Goal: Information Seeking & Learning: Learn about a topic

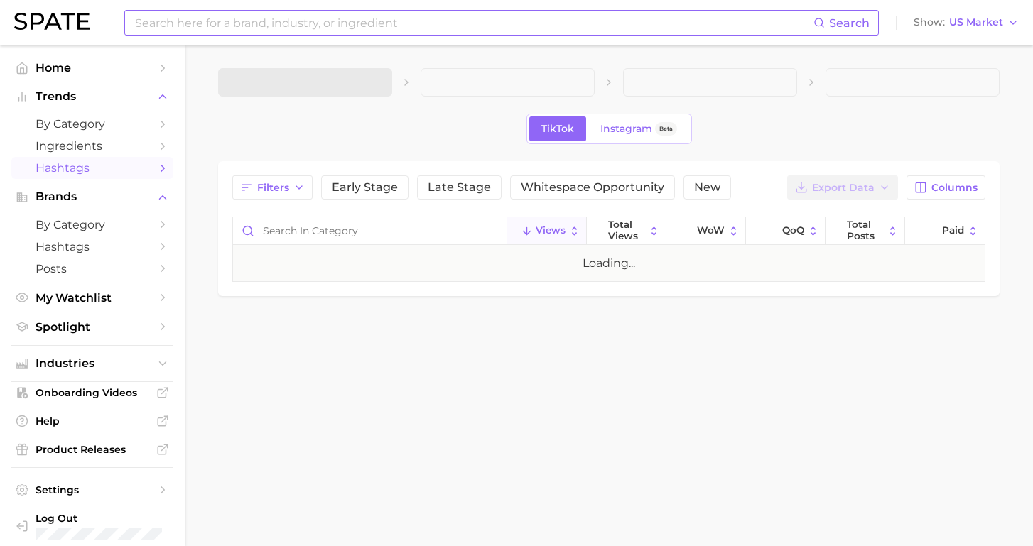
click at [229, 23] on input at bounding box center [474, 23] width 680 height 24
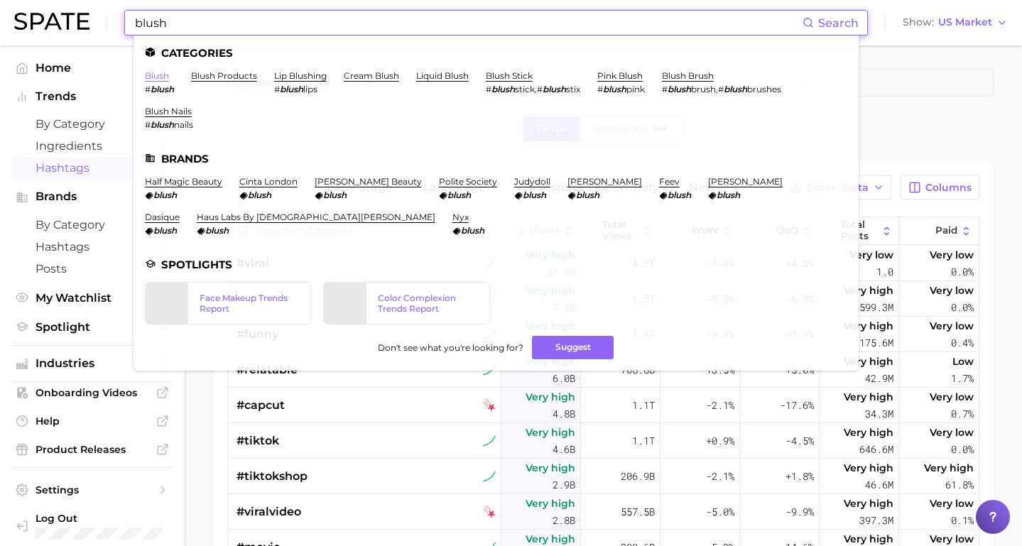
type input "blush"
click at [151, 80] on link "blush" at bounding box center [157, 75] width 24 height 11
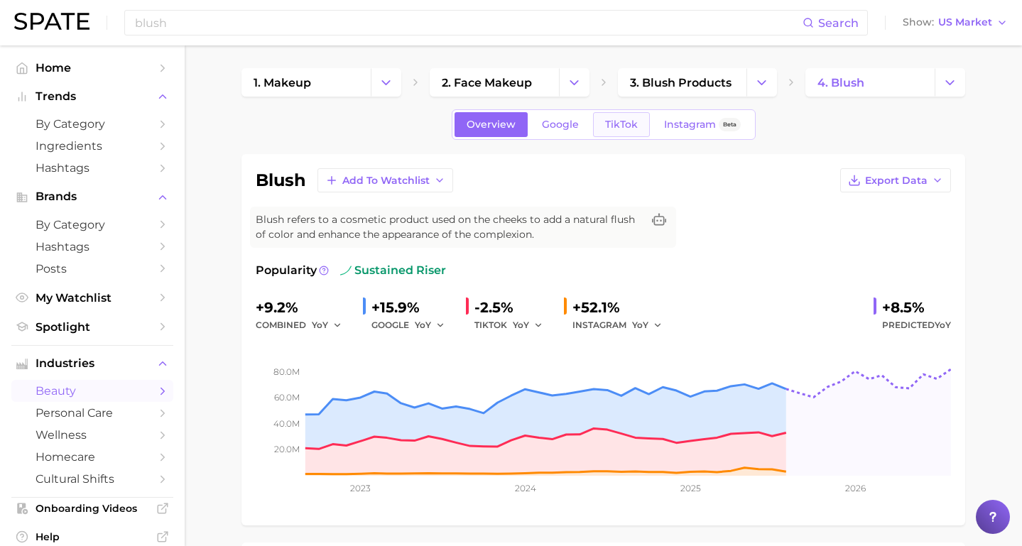
click at [627, 128] on span "TikTok" at bounding box center [621, 125] width 33 height 12
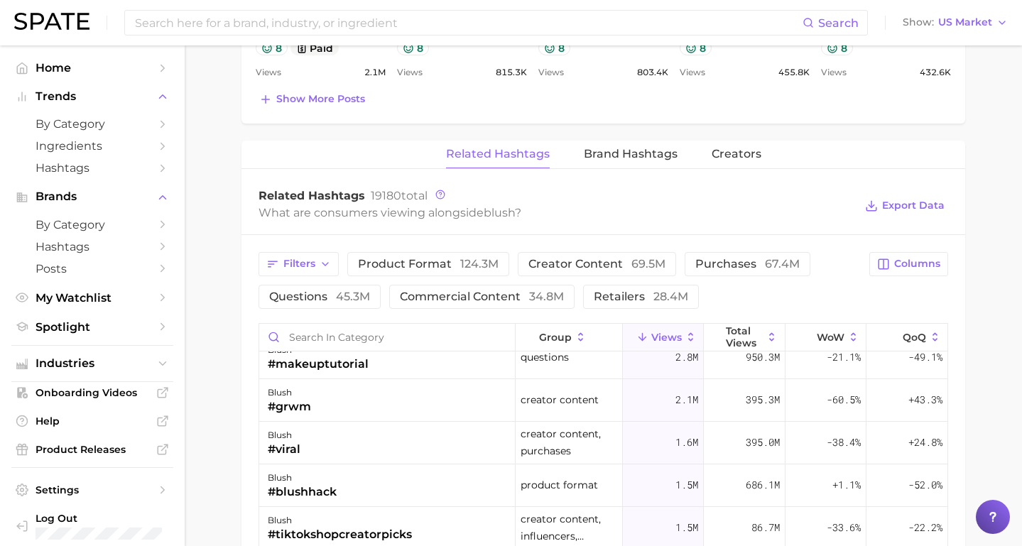
scroll to position [103, 0]
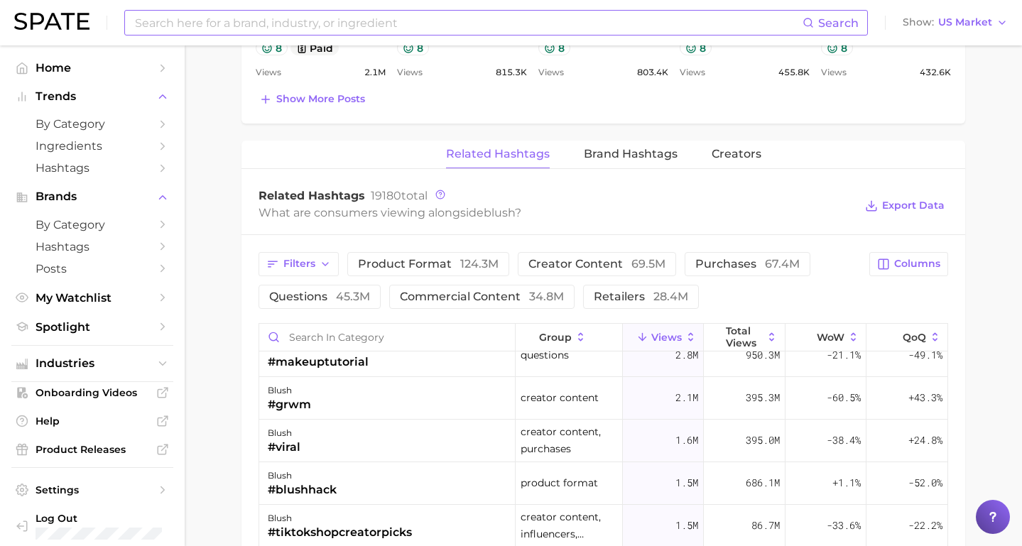
click at [237, 29] on input at bounding box center [468, 23] width 669 height 24
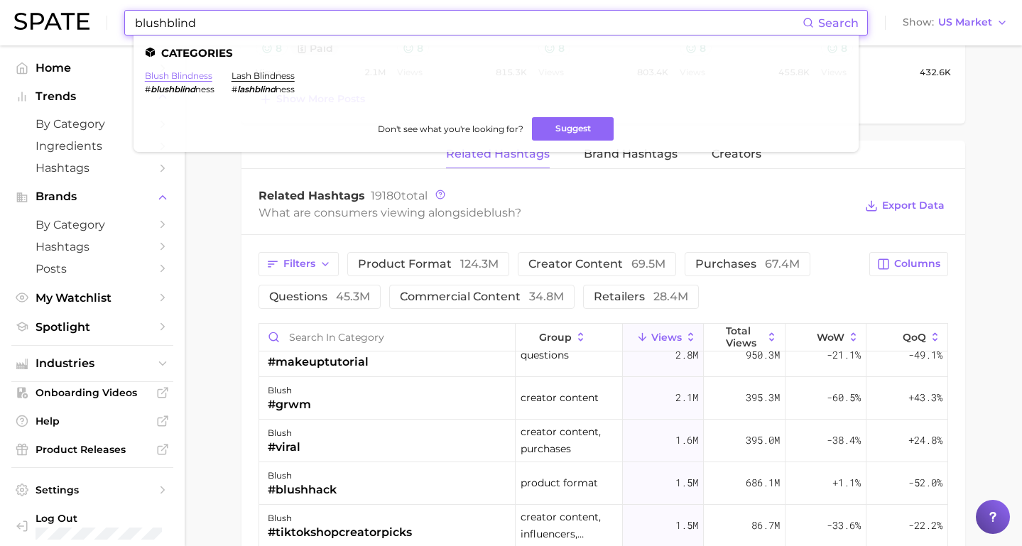
type input "blushblind"
click at [194, 79] on link "blush blindness" at bounding box center [178, 75] width 67 height 11
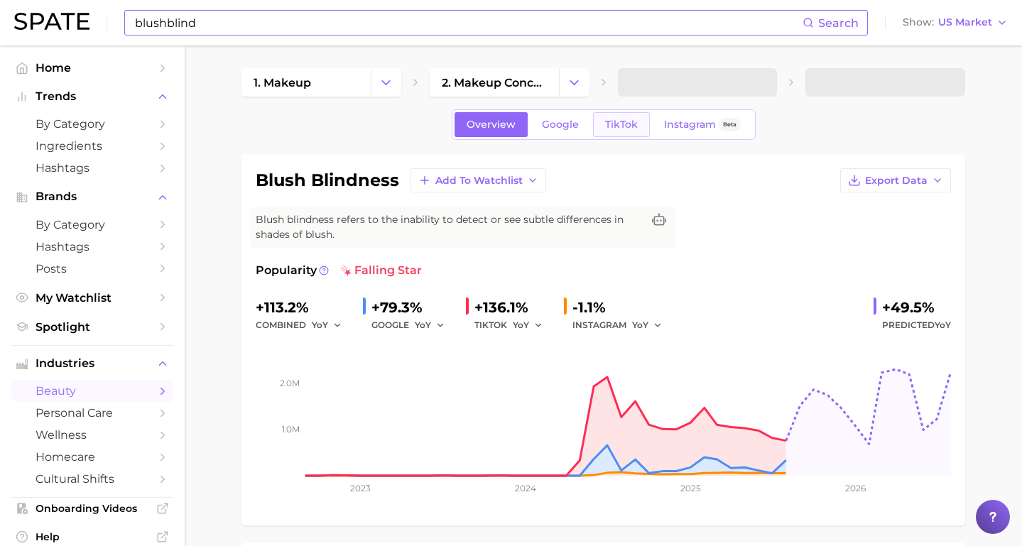
click at [627, 126] on span "TikTok" at bounding box center [621, 125] width 33 height 12
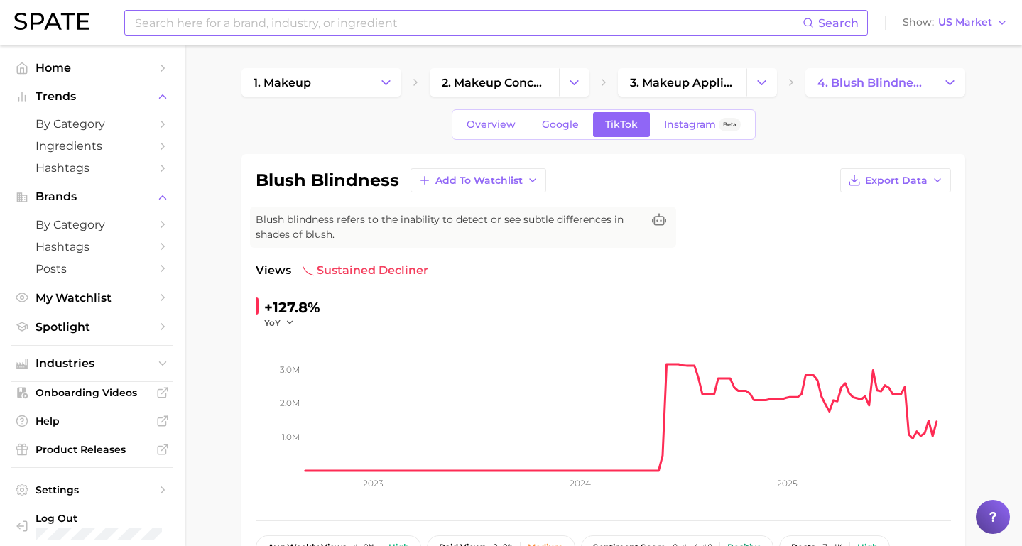
click at [956, 9] on div "Search Show US Market" at bounding box center [511, 22] width 994 height 45
click at [956, 23] on span "US Market" at bounding box center [965, 22] width 54 height 8
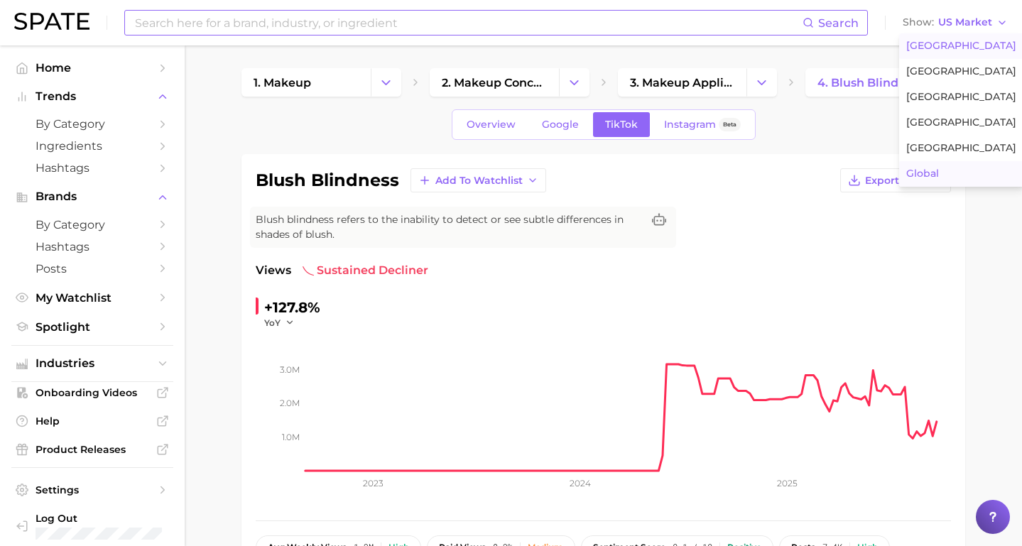
click at [931, 168] on span "Global" at bounding box center [923, 174] width 33 height 12
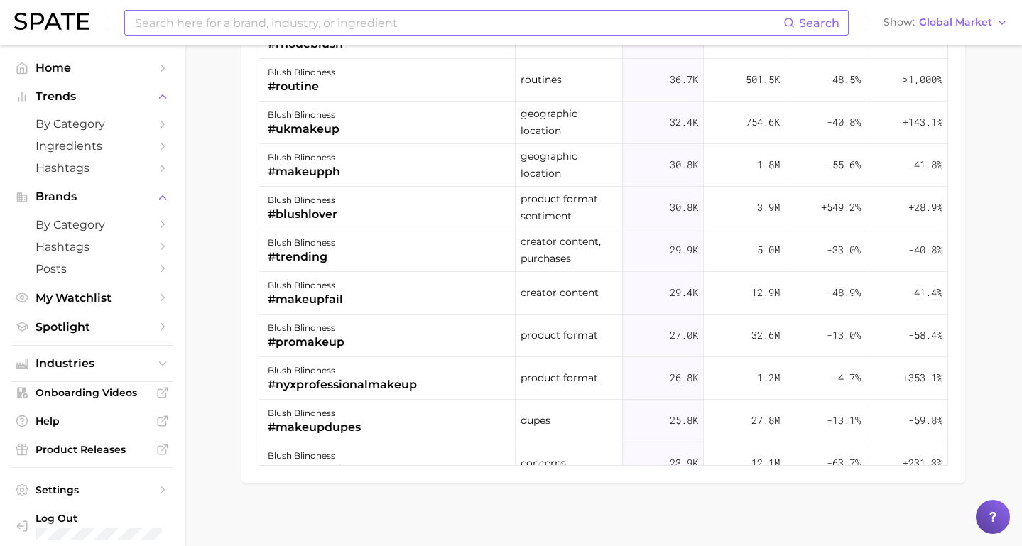
scroll to position [1059, 0]
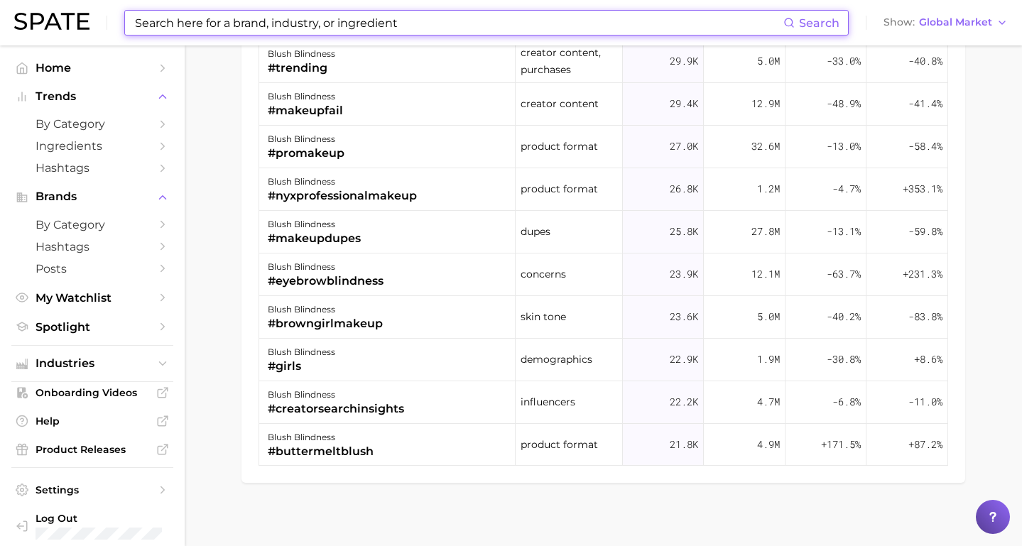
click at [238, 21] on input at bounding box center [459, 23] width 650 height 24
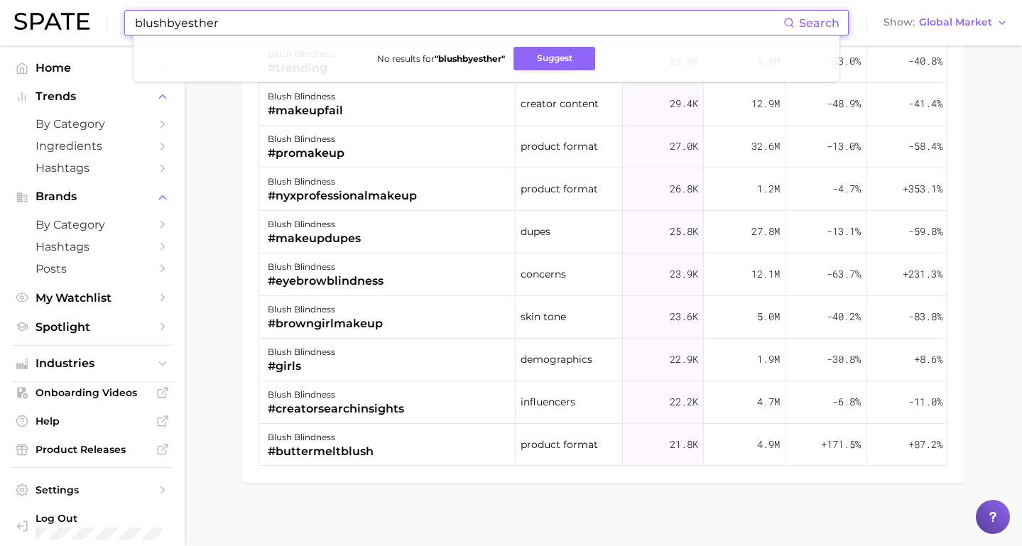
type input "blushbyesther"
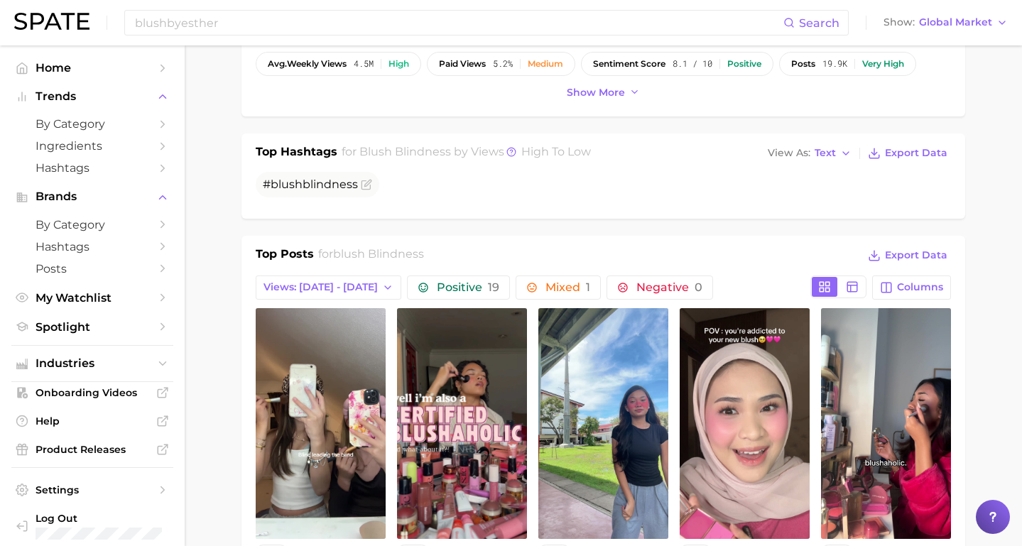
scroll to position [0, 0]
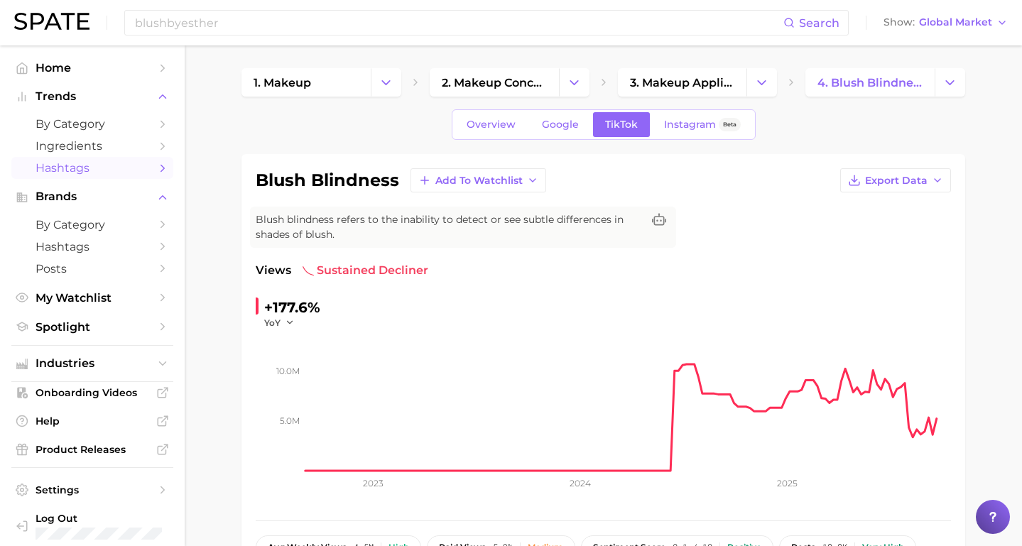
click at [71, 167] on span "Hashtags" at bounding box center [93, 167] width 114 height 13
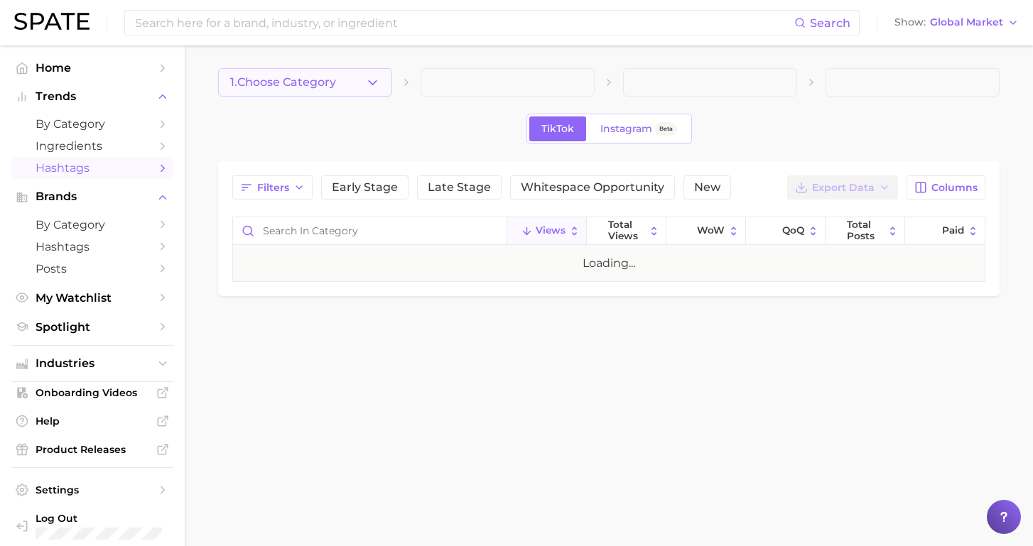
click at [357, 85] on button "1. Choose Category" at bounding box center [305, 82] width 174 height 28
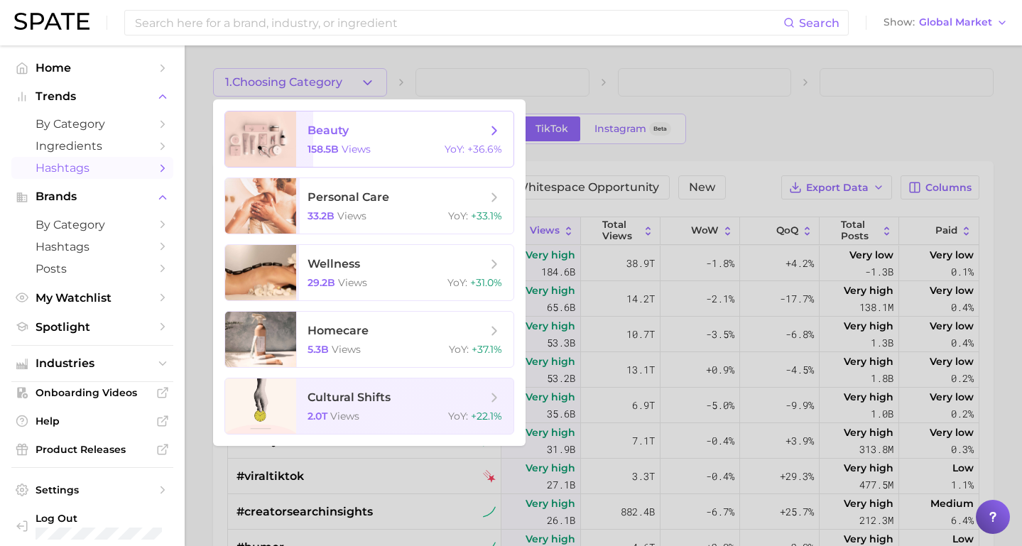
click at [367, 154] on span "views" at bounding box center [356, 149] width 29 height 13
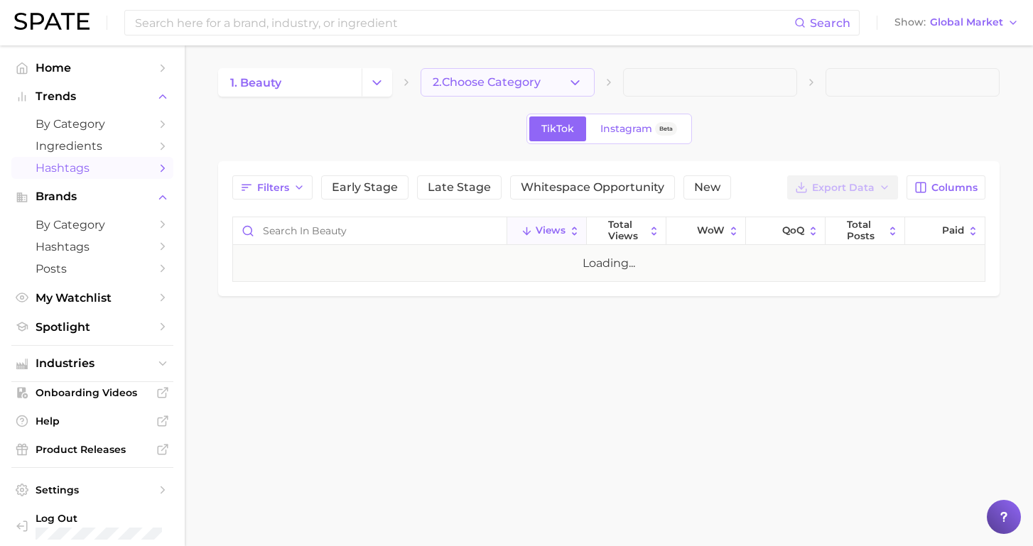
click at [541, 76] on span "2. Choose Category" at bounding box center [487, 82] width 108 height 13
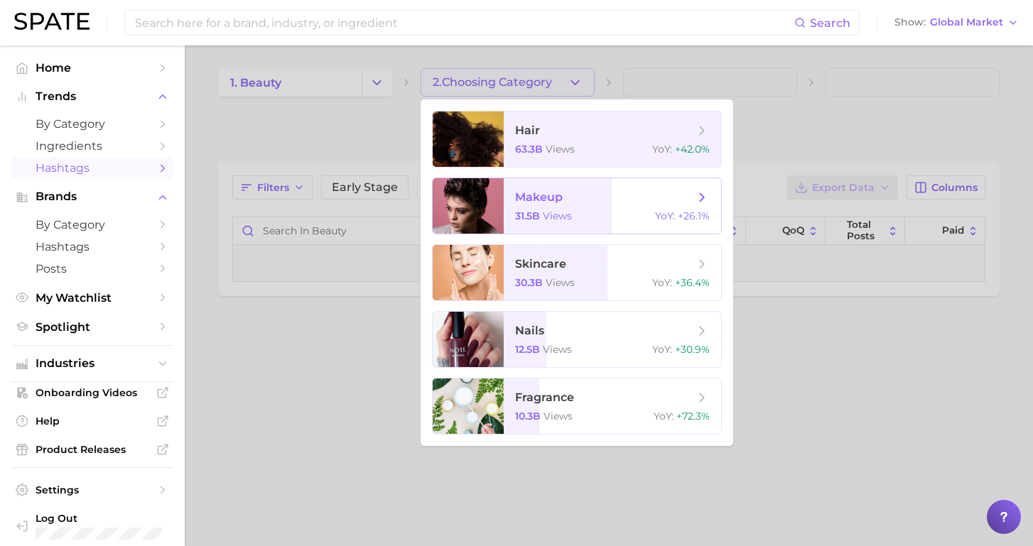
click at [514, 195] on span "makeup 31.5b views YoY : +26.1%" at bounding box center [612, 205] width 217 height 55
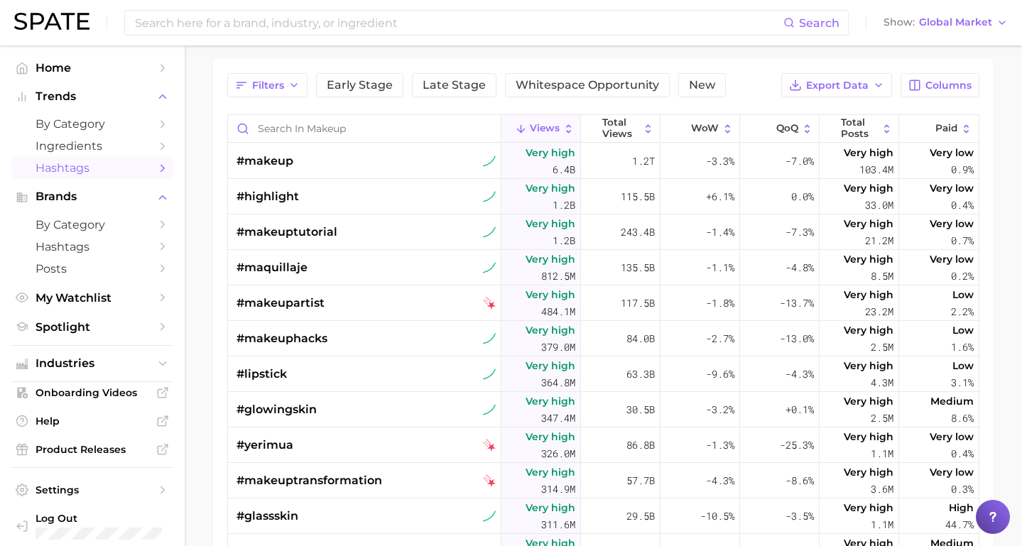
scroll to position [114, 0]
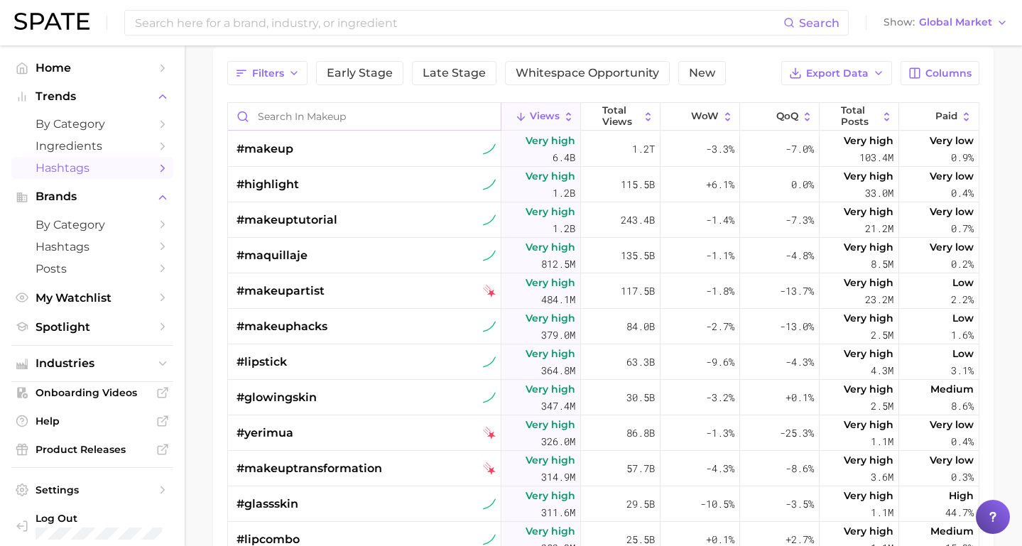
click at [309, 122] on input "Search in makeup" at bounding box center [364, 116] width 273 height 27
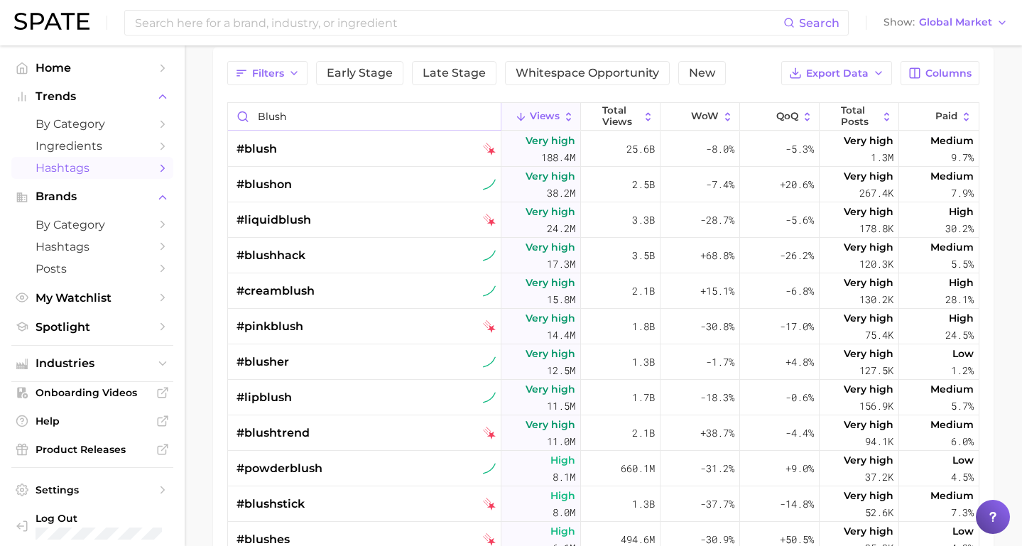
type input "blush"
click at [530, 119] on span "Views" at bounding box center [545, 116] width 30 height 11
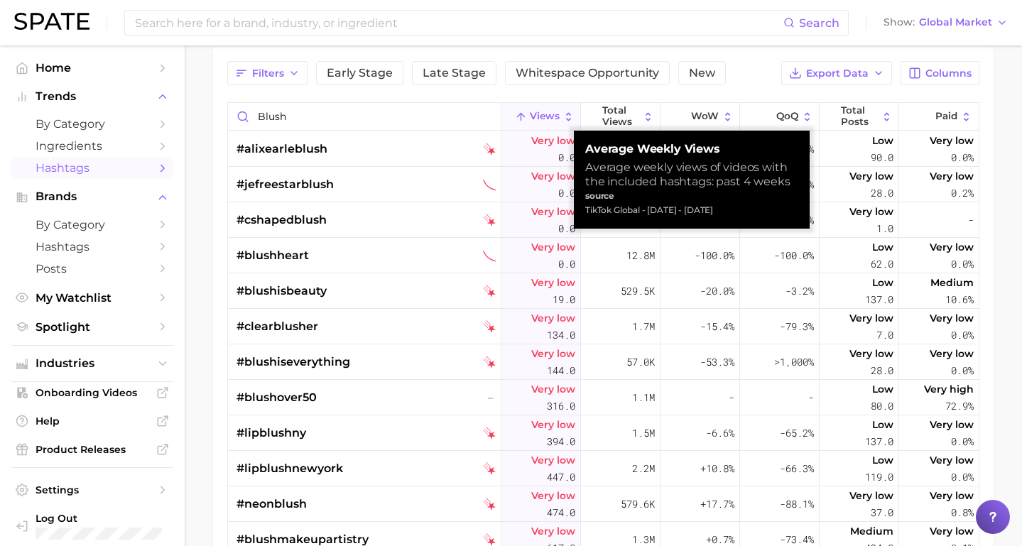
click at [530, 119] on span "Views" at bounding box center [545, 116] width 30 height 11
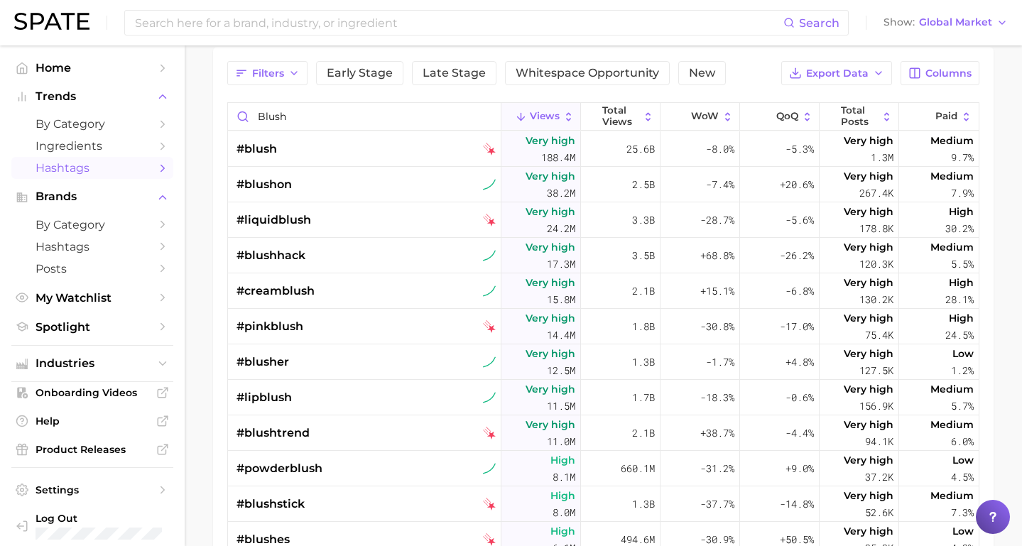
click at [205, 174] on main "1. beauty 2. makeup 3. Subcategory TikTok Instagram Beta Filters Early Stage La…" at bounding box center [604, 332] width 838 height 803
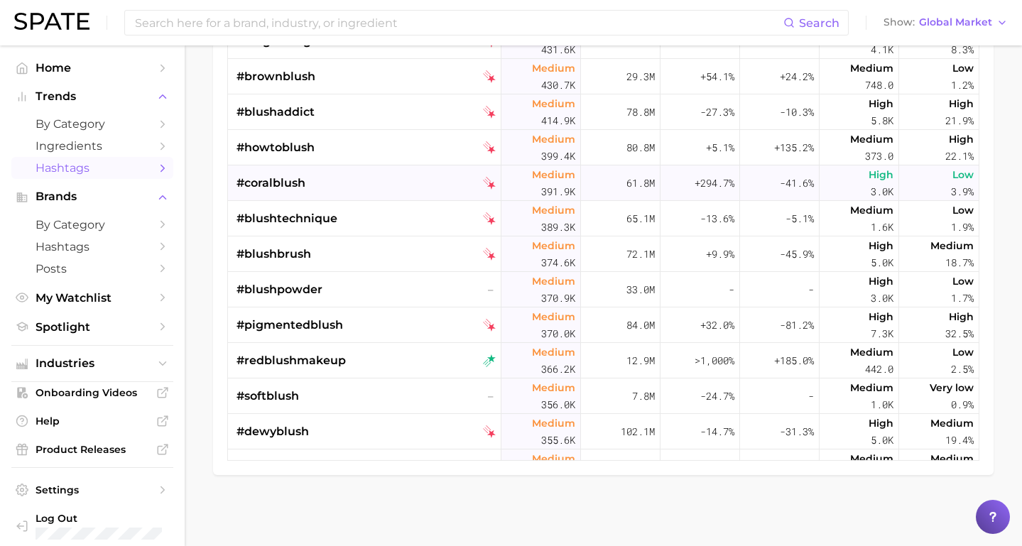
scroll to position [2381, 0]
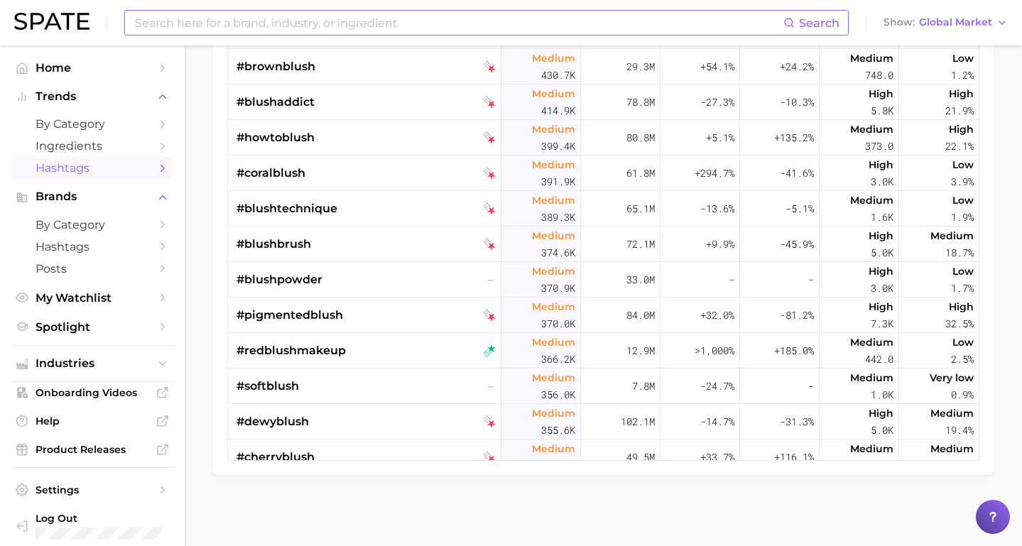
click at [264, 28] on input at bounding box center [459, 23] width 650 height 24
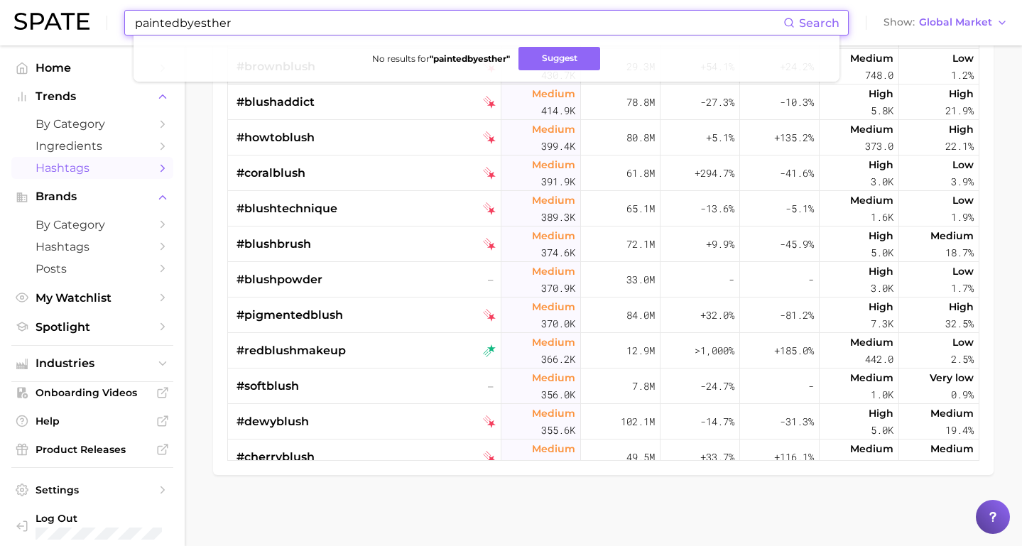
type input "paintedbyesther"
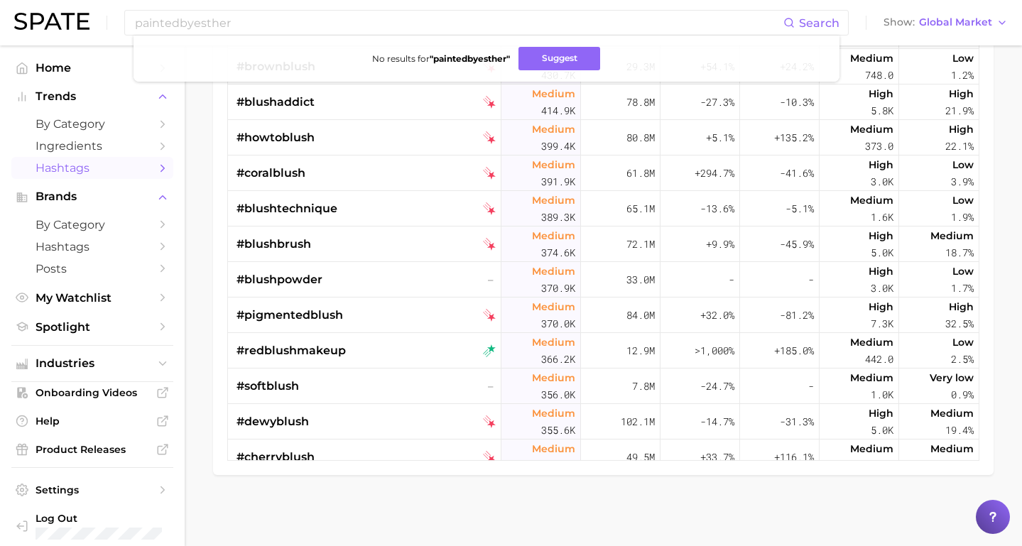
click at [197, 174] on main "1. beauty 2. makeup 3. Subcategory TikTok Instagram Beta Filters Early Stage La…" at bounding box center [604, 145] width 838 height 803
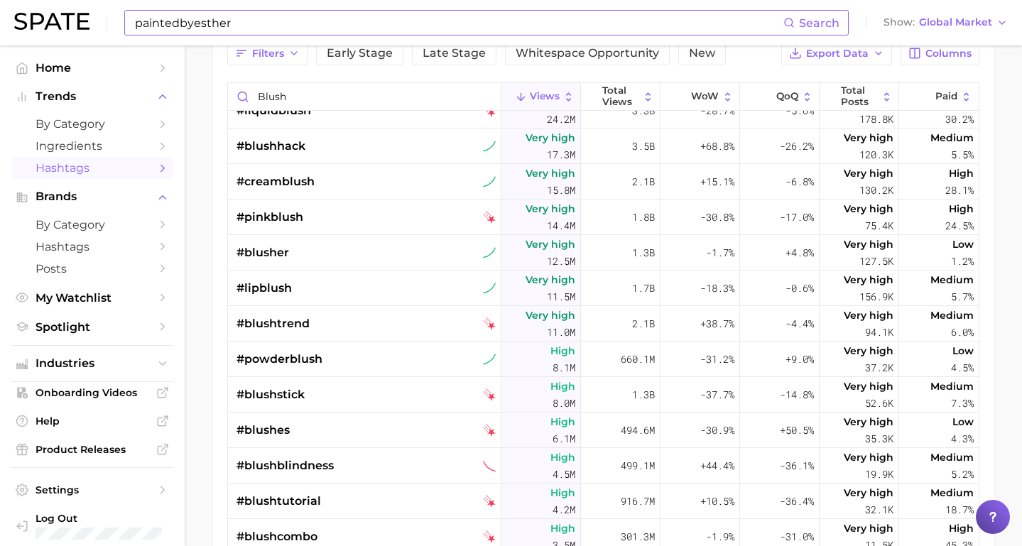
scroll to position [117, 0]
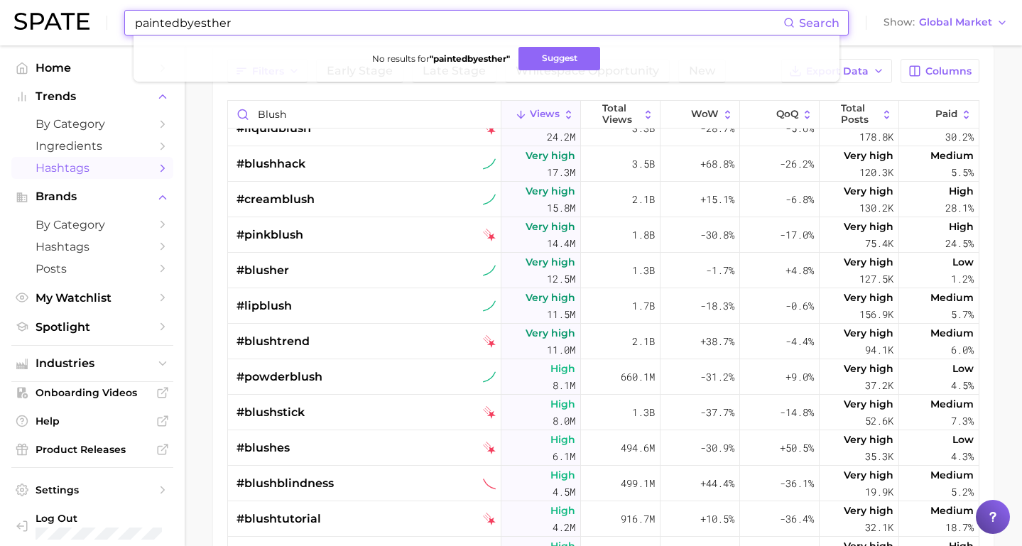
click at [198, 24] on input "paintedbyesther" at bounding box center [459, 23] width 650 height 24
drag, startPoint x: 244, startPoint y: 27, endPoint x: 115, endPoint y: 25, distance: 129.3
click at [115, 25] on div "paintedbyesther Search No results for " paintedbyesther " Suggest Show Global M…" at bounding box center [511, 22] width 994 height 45
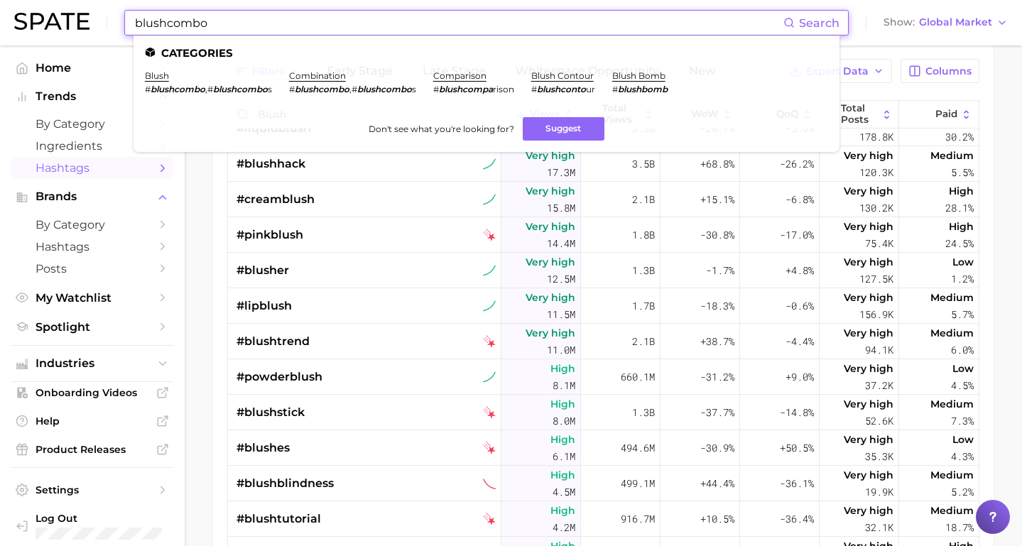
type input "blushcombo"
click at [157, 77] on link "blush" at bounding box center [157, 75] width 24 height 11
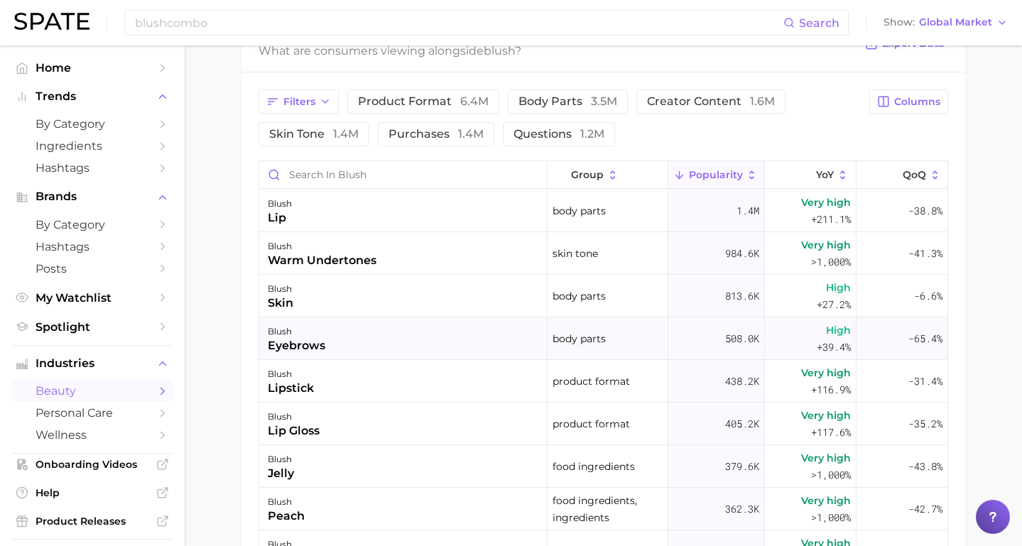
scroll to position [701, 0]
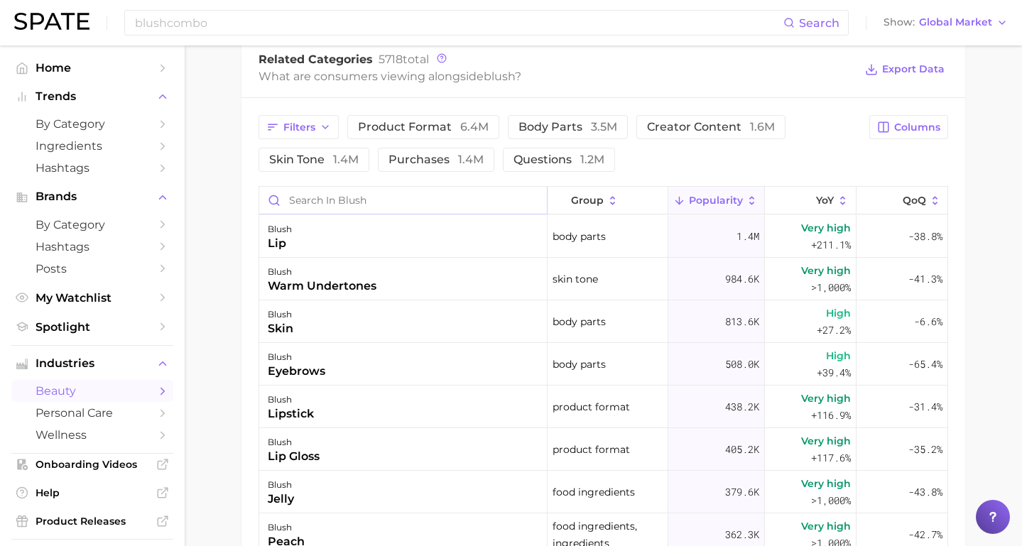
click at [345, 203] on input "Search in blush" at bounding box center [403, 200] width 288 height 27
type input "Blush Combo"
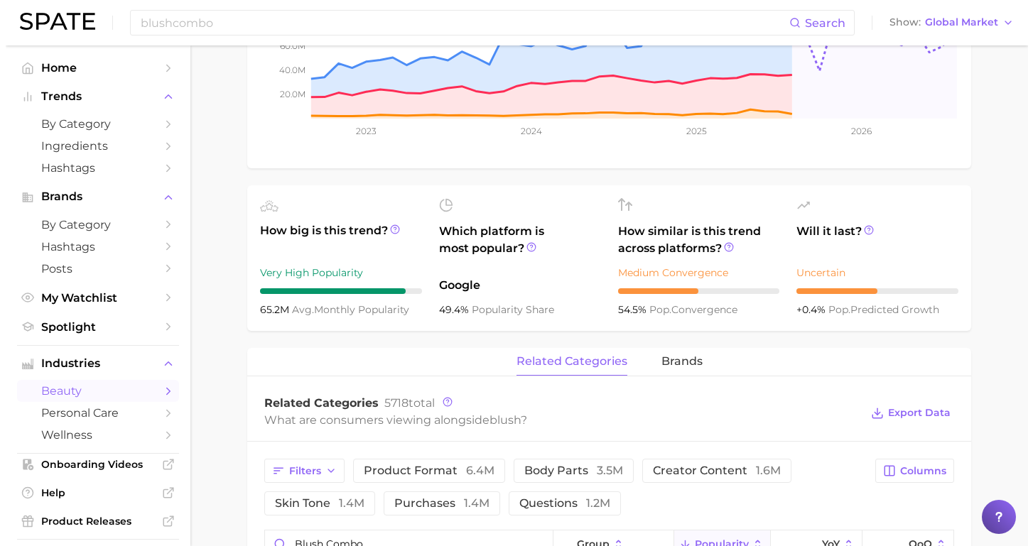
scroll to position [0, 0]
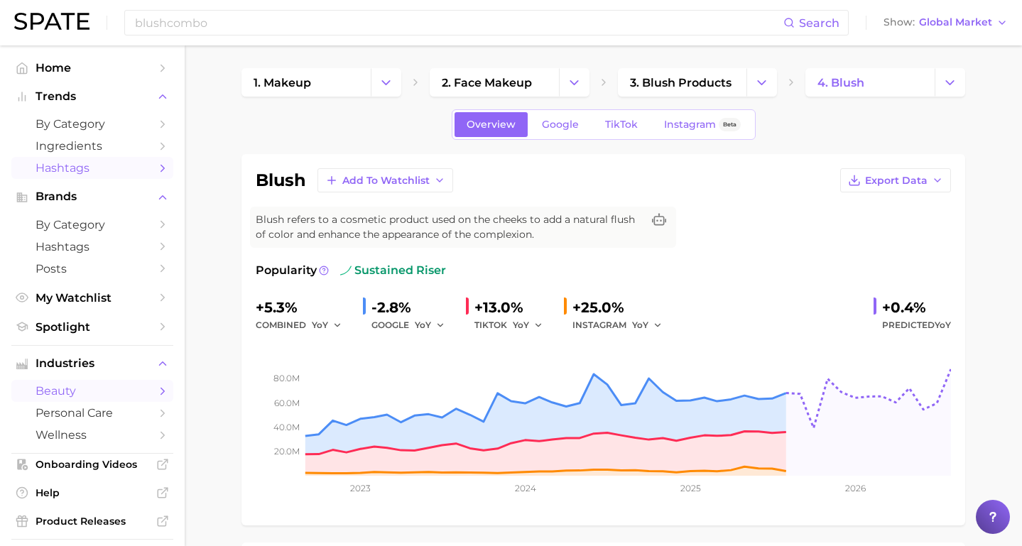
click at [67, 173] on span "Hashtags" at bounding box center [93, 167] width 114 height 13
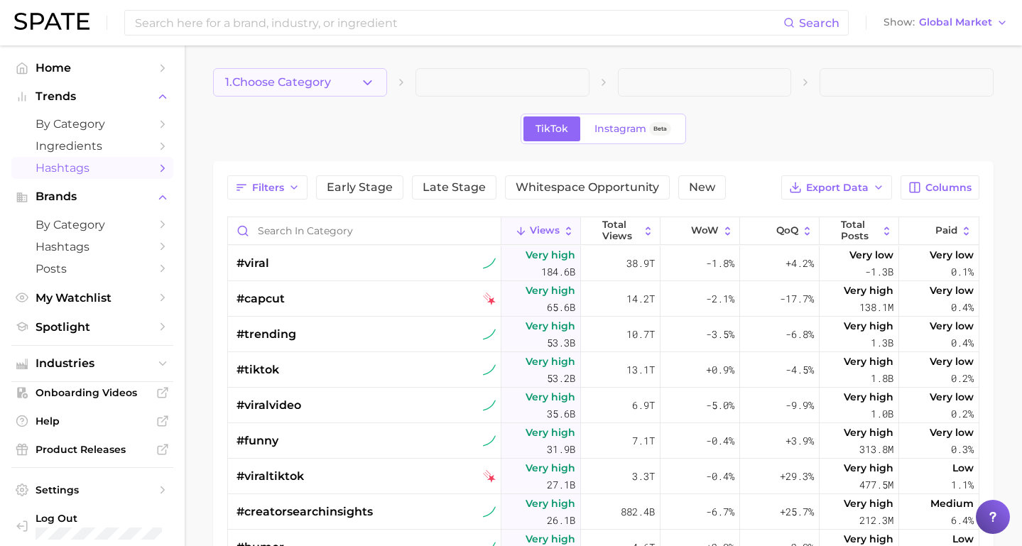
click at [289, 74] on button "1. Choose Category" at bounding box center [300, 82] width 174 height 28
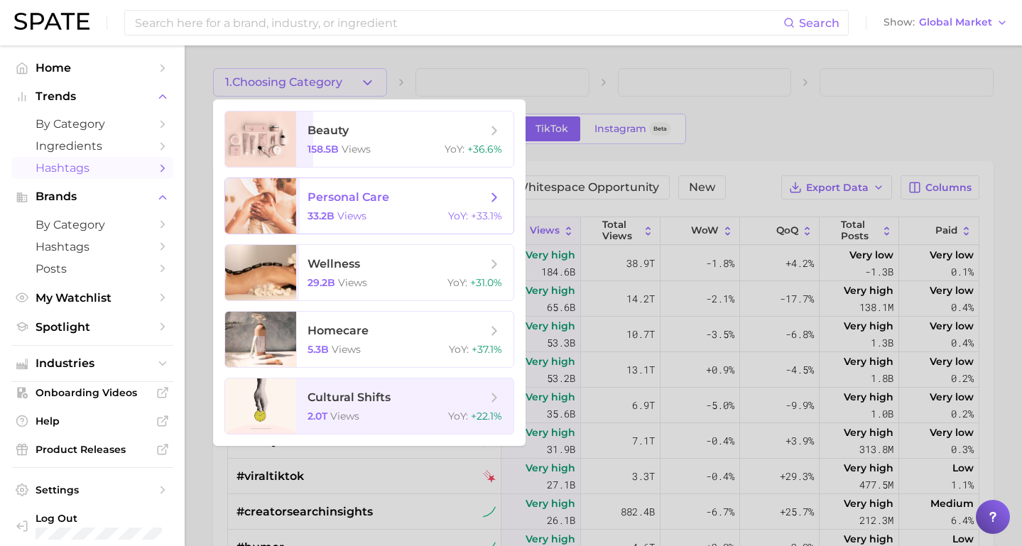
click at [362, 218] on span "views" at bounding box center [351, 216] width 29 height 13
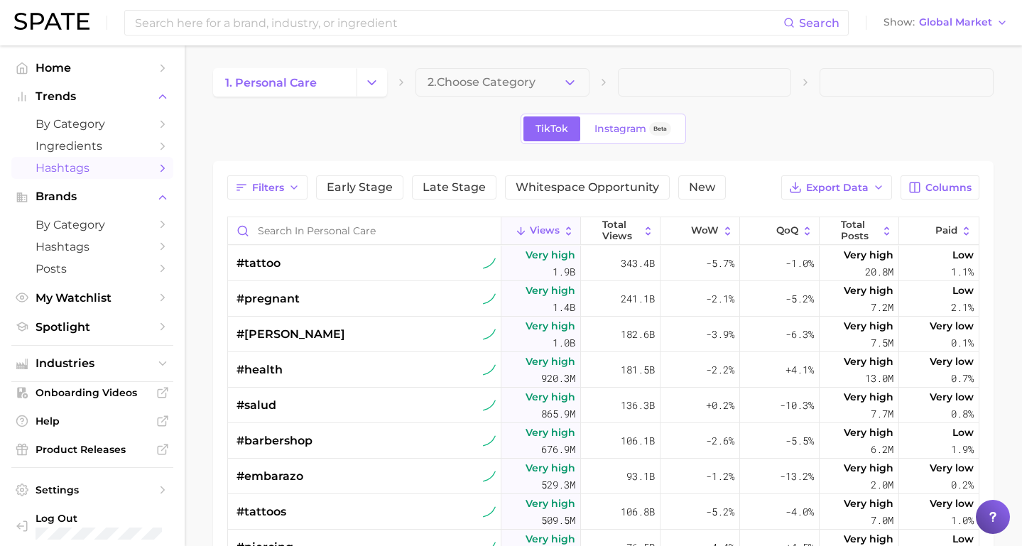
click at [495, 87] on span "2. Choose Category" at bounding box center [482, 82] width 108 height 13
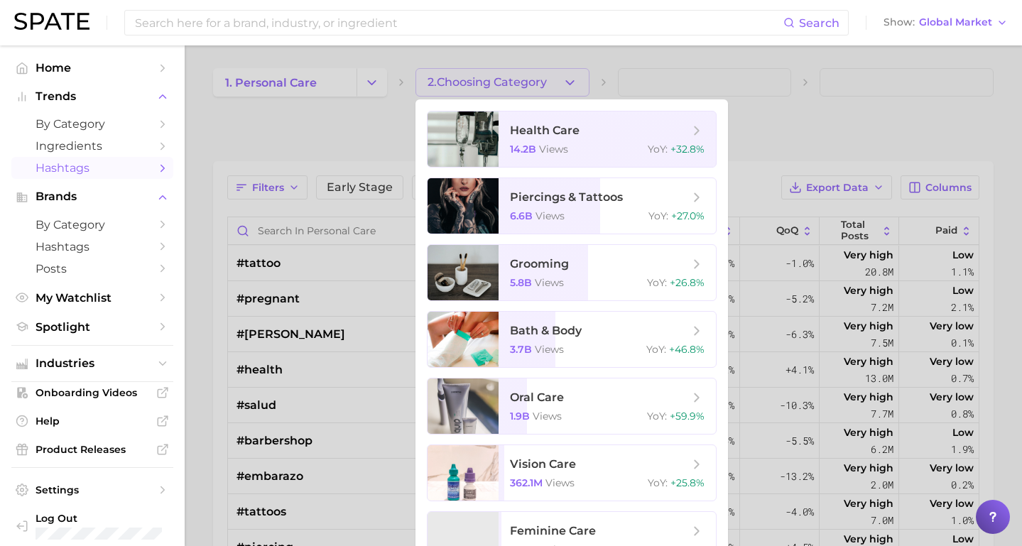
click at [344, 92] on div at bounding box center [511, 273] width 1022 height 546
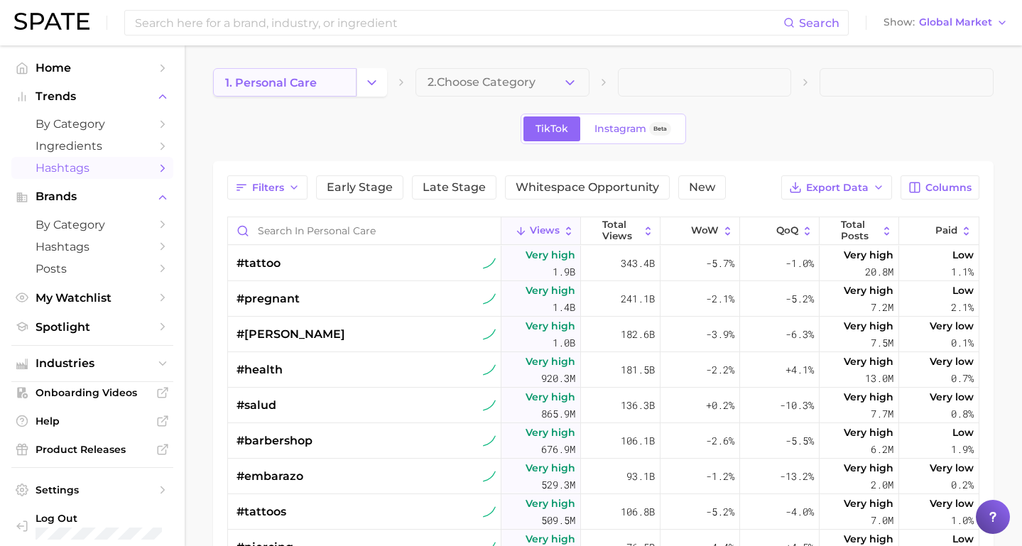
click at [331, 90] on link "1. personal care" at bounding box center [285, 82] width 144 height 28
click at [368, 77] on icon "Change Category" at bounding box center [371, 82] width 15 height 15
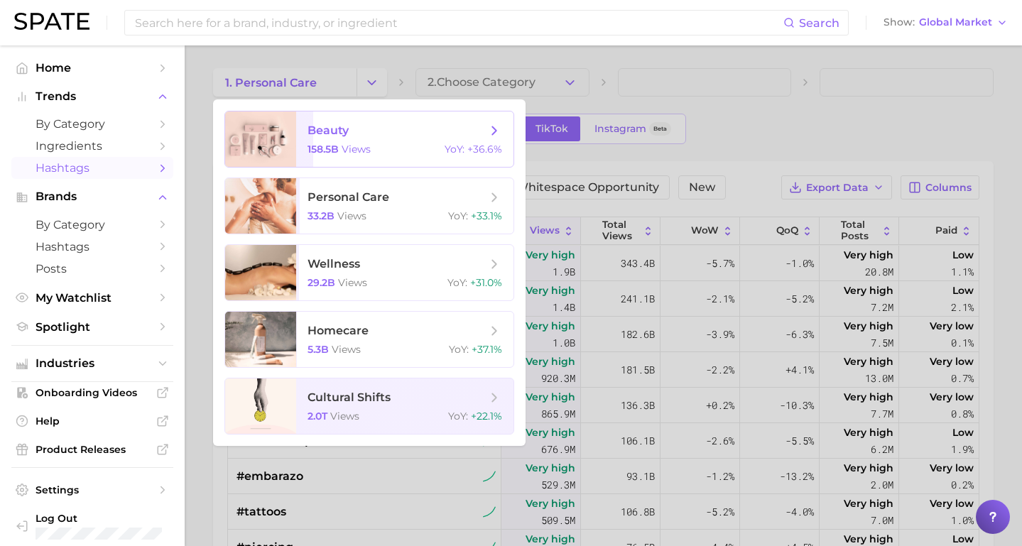
click at [342, 141] on span "beauty 158.5b views YoY : +36.6%" at bounding box center [404, 139] width 217 height 55
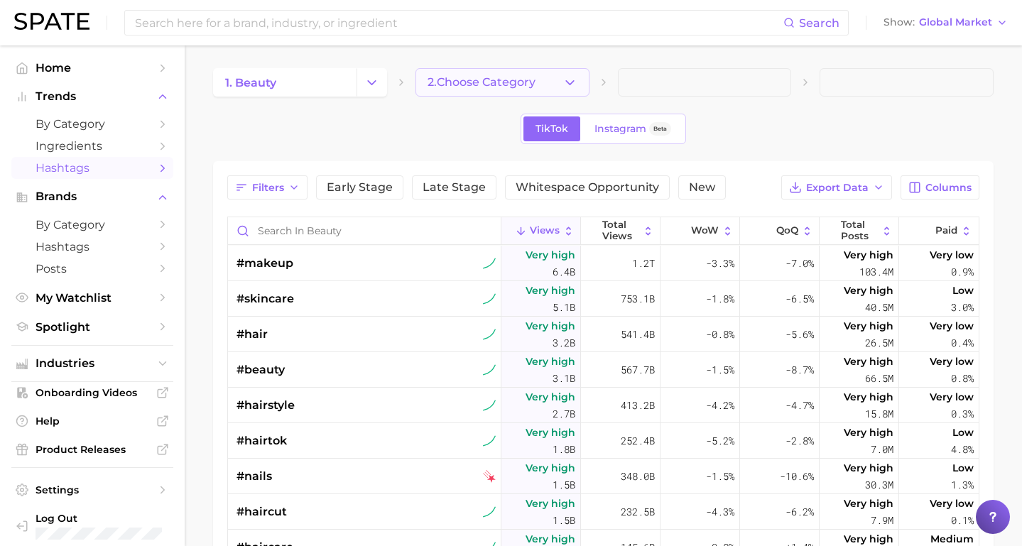
click at [558, 85] on button "2. Choose Category" at bounding box center [503, 82] width 174 height 28
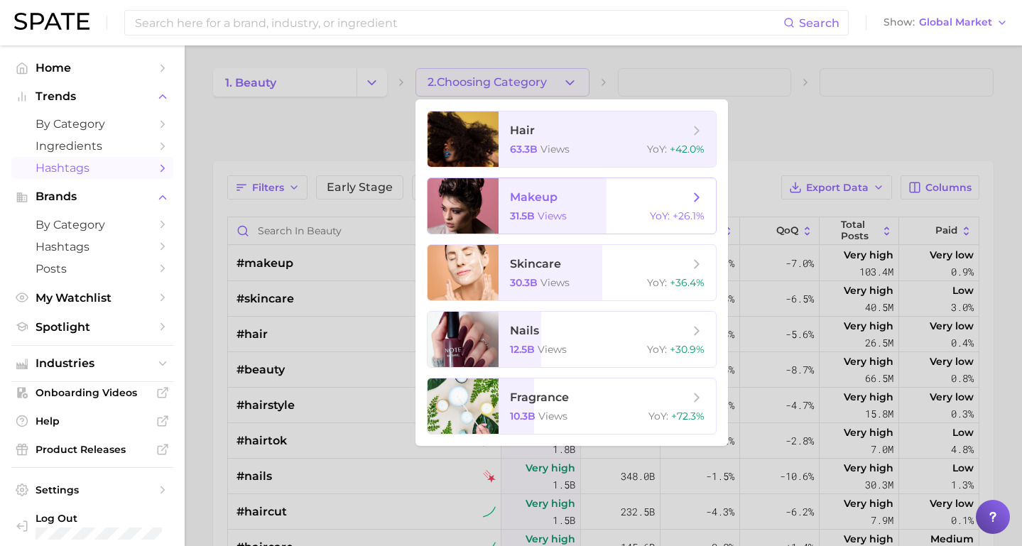
click at [491, 205] on div at bounding box center [463, 205] width 71 height 55
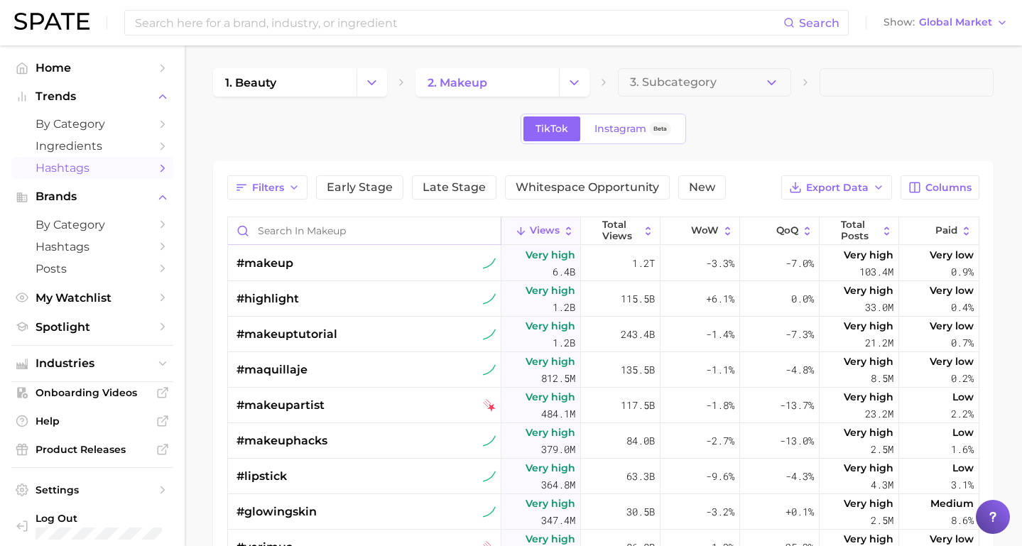
click at [356, 239] on input "Search in makeup" at bounding box center [364, 230] width 273 height 27
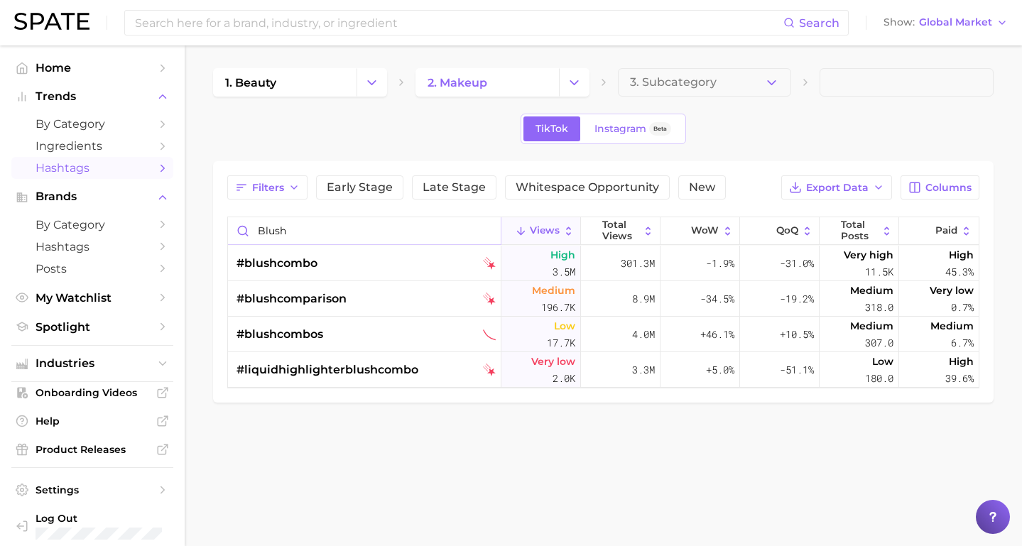
type input "blush"
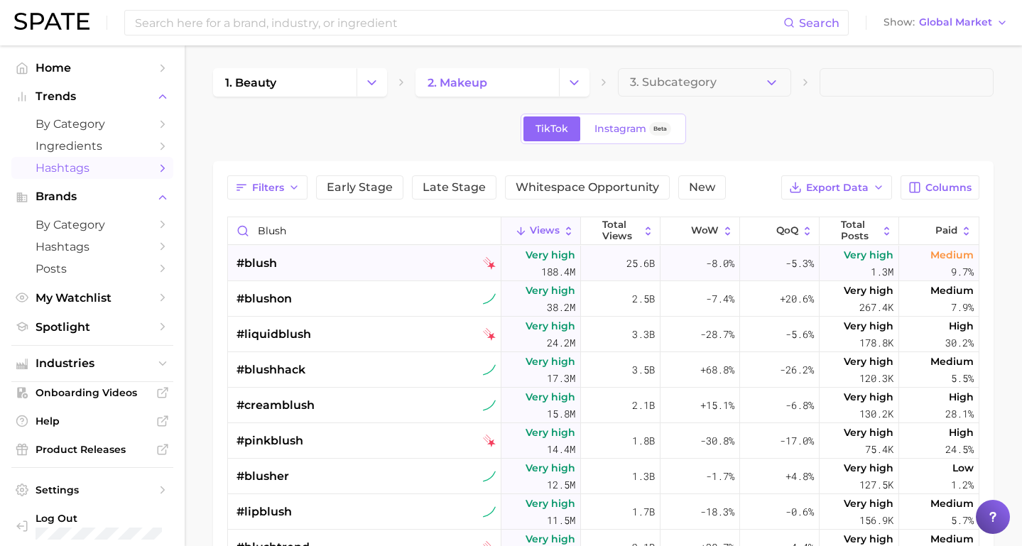
click at [384, 265] on div "#blush" at bounding box center [366, 264] width 259 height 36
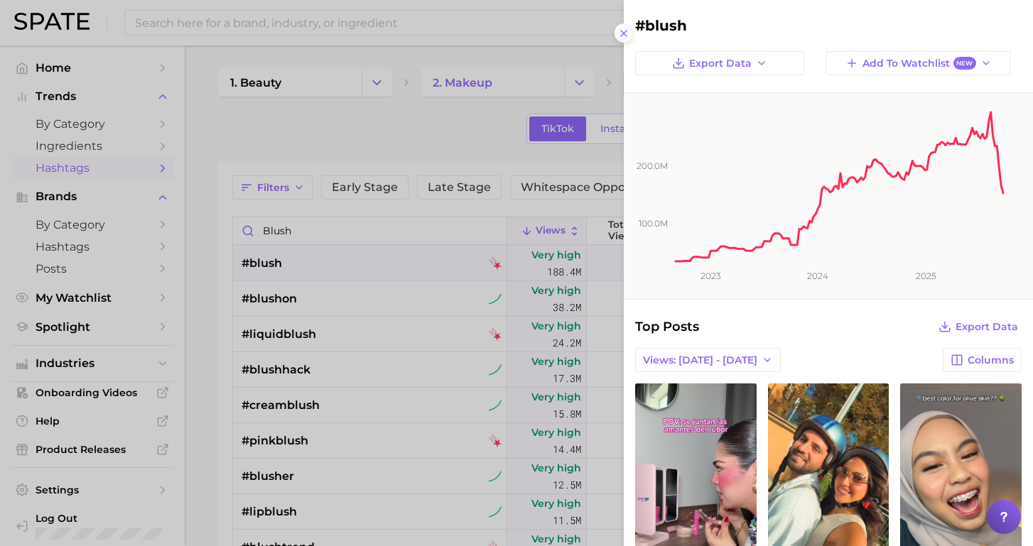
click at [622, 33] on icon at bounding box center [623, 33] width 11 height 11
